Goal: Information Seeking & Learning: Learn about a topic

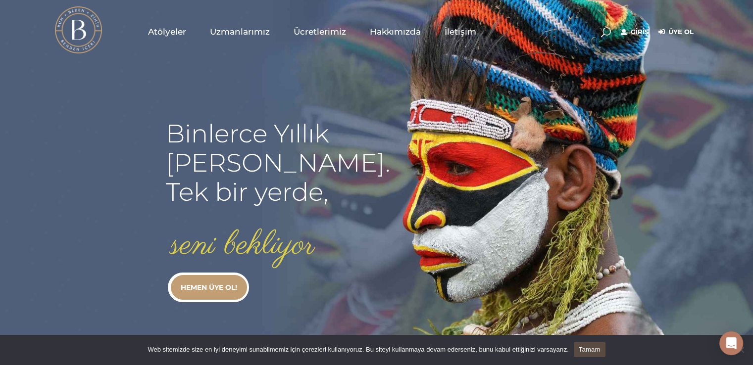
type input "[EMAIL_ADDRESS][DOMAIN_NAME]"
click at [637, 35] on link "Giriş" at bounding box center [634, 32] width 28 height 12
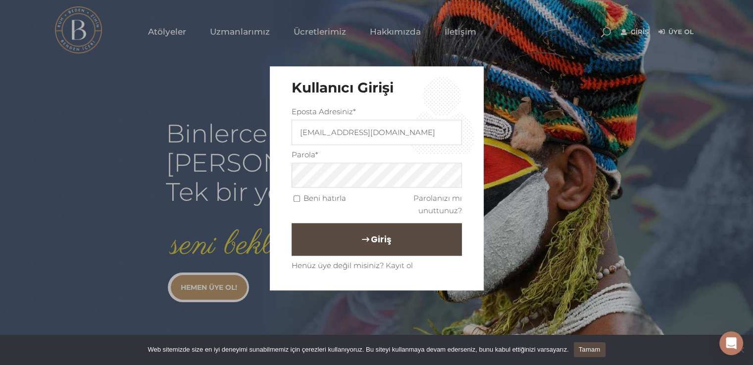
click at [390, 230] on button "Giriş" at bounding box center [376, 240] width 170 height 33
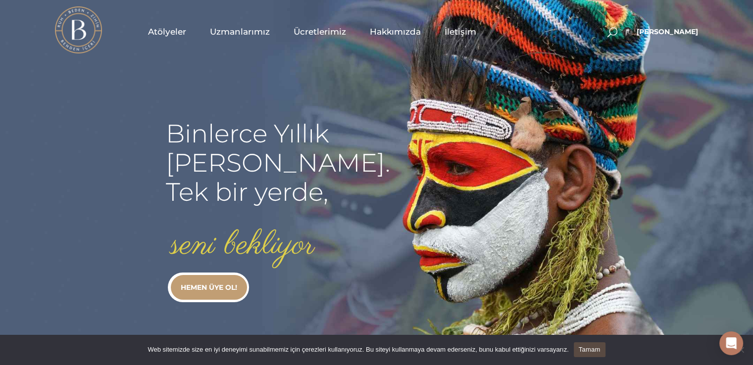
click at [166, 32] on span "Atölyeler" at bounding box center [167, 31] width 38 height 11
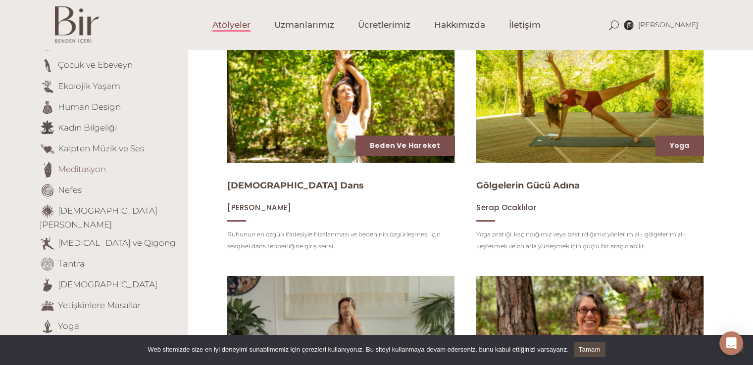
scroll to position [148, 0]
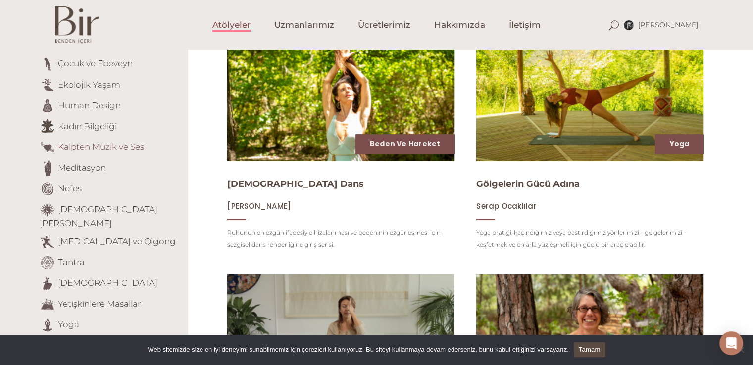
click at [73, 148] on link "Kalpten Müzik ve Ses" at bounding box center [101, 147] width 86 height 10
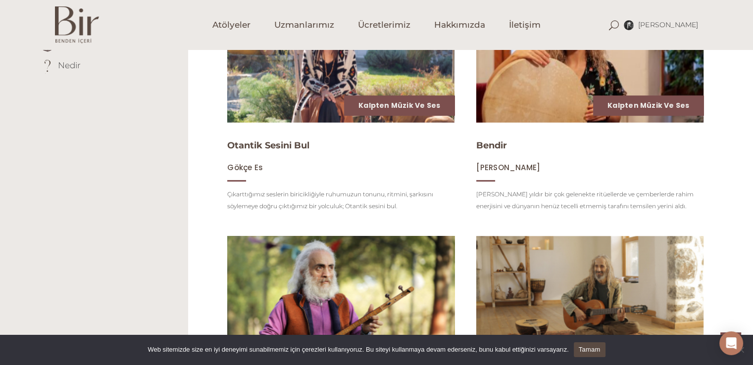
scroll to position [495, 0]
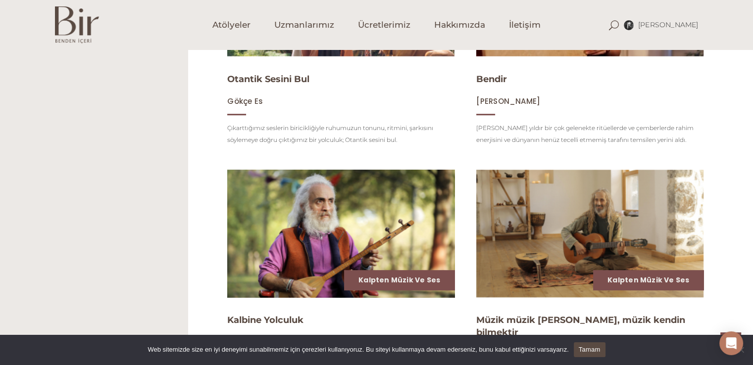
click at [304, 237] on img at bounding box center [341, 234] width 234 height 132
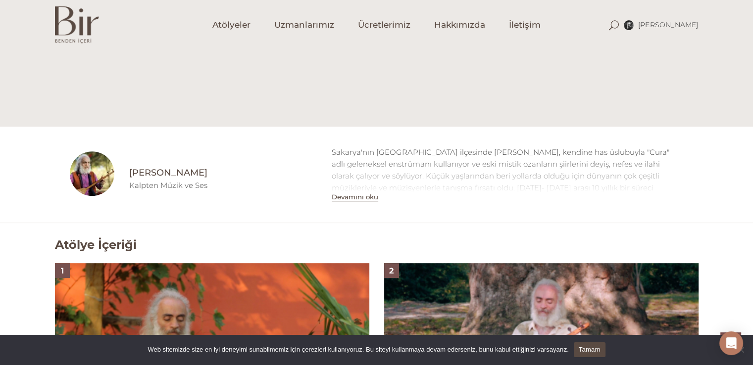
scroll to position [693, 0]
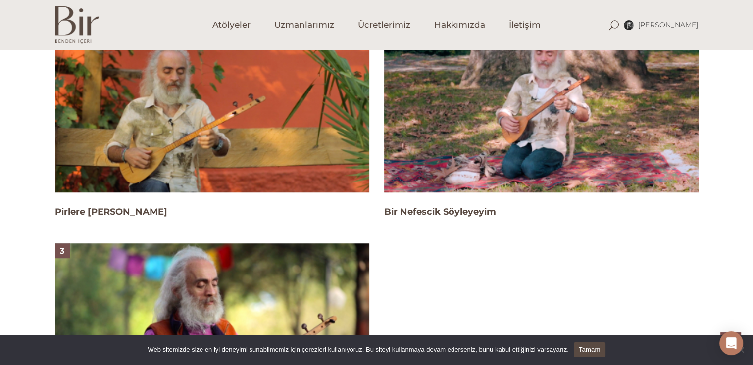
click at [200, 164] on img at bounding box center [212, 104] width 314 height 177
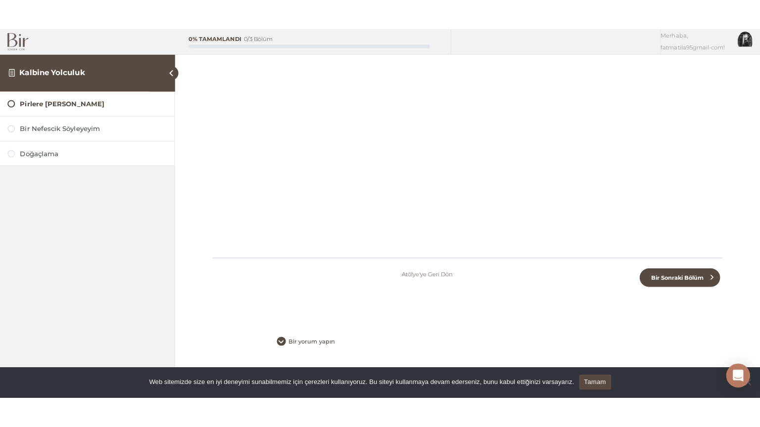
scroll to position [103, 0]
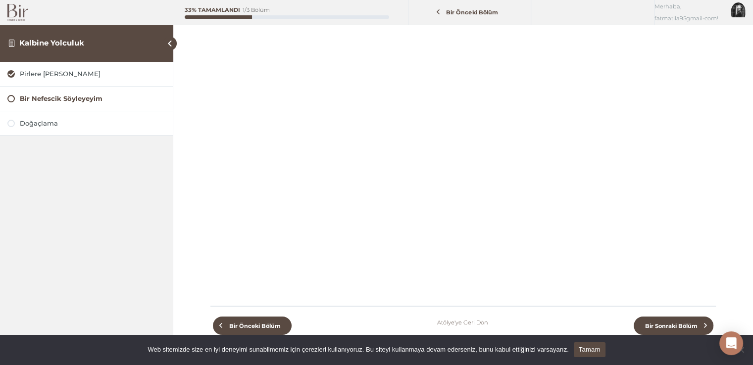
scroll to position [99, 0]
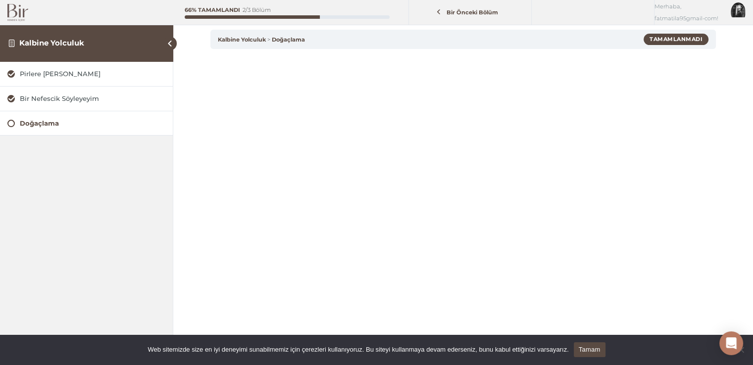
scroll to position [49, 0]
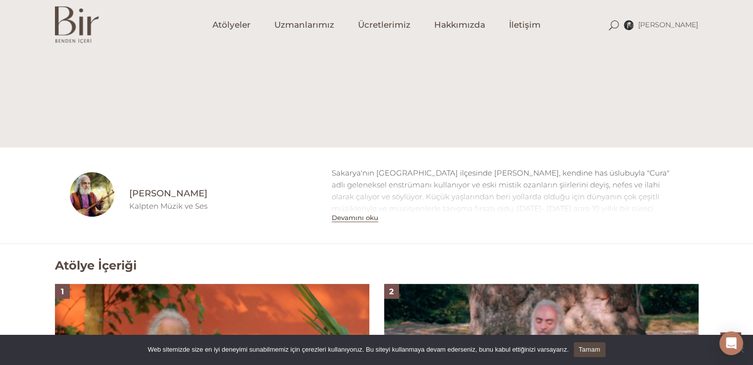
scroll to position [329, 0]
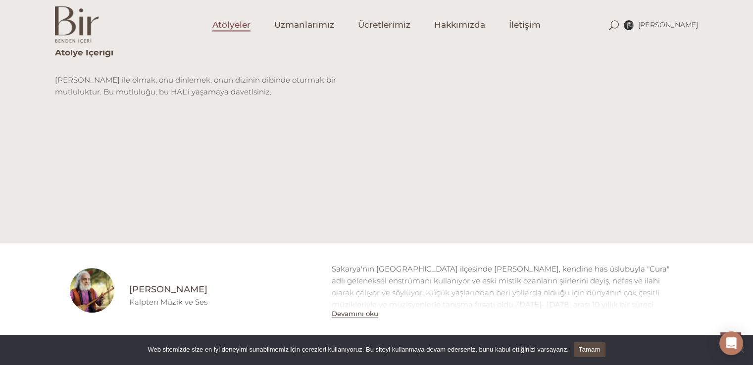
click at [228, 30] on span "Atölyeler" at bounding box center [231, 24] width 38 height 11
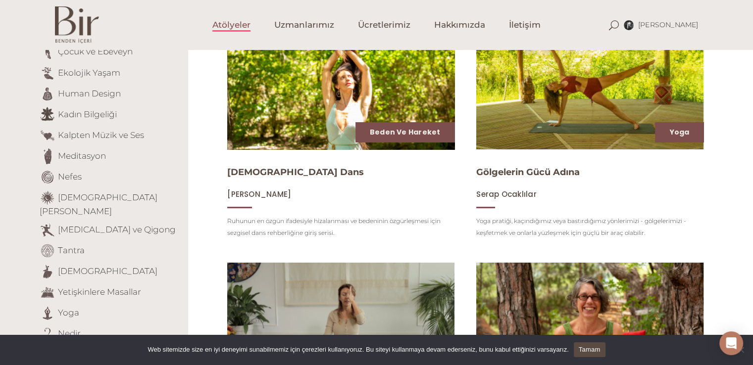
scroll to position [99, 0]
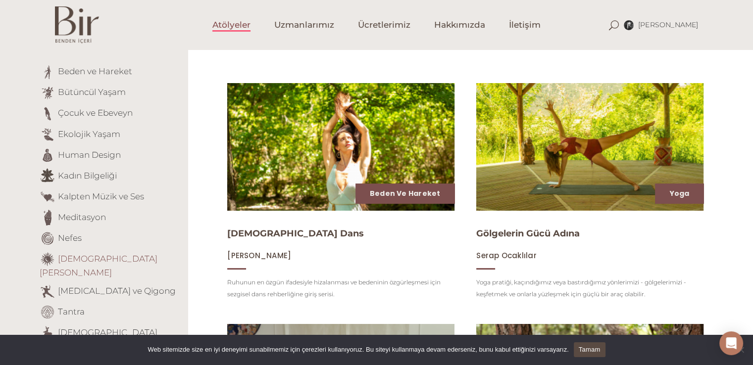
click at [78, 258] on link "[DEMOGRAPHIC_DATA][PERSON_NAME]" at bounding box center [99, 265] width 118 height 24
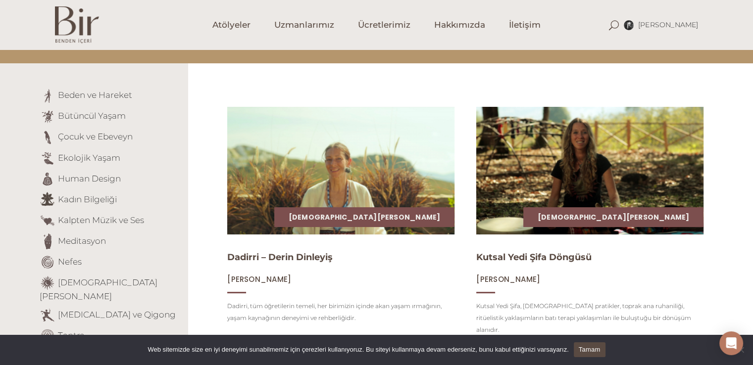
scroll to position [148, 0]
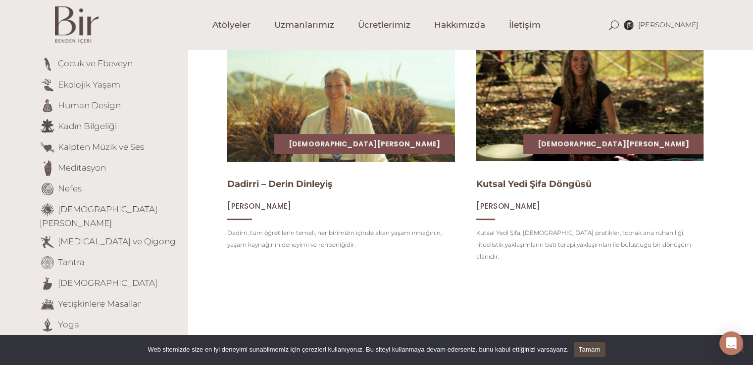
click at [345, 117] on img at bounding box center [341, 98] width 234 height 132
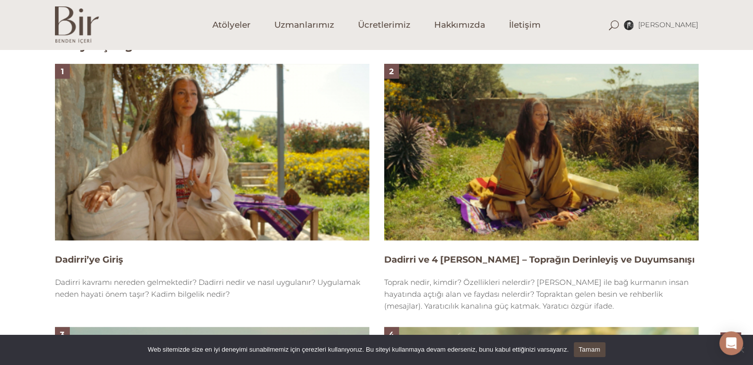
scroll to position [643, 0]
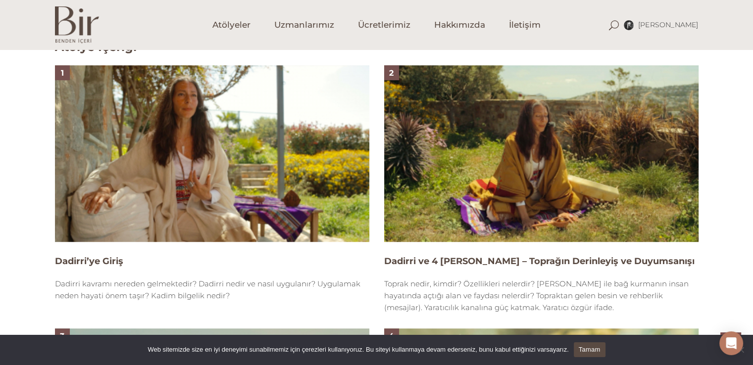
click at [225, 131] on img at bounding box center [212, 153] width 314 height 177
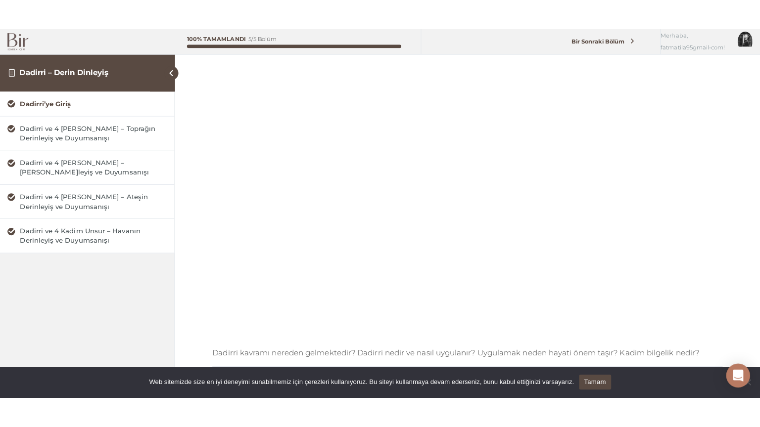
scroll to position [49, 0]
